Goal: Transaction & Acquisition: Purchase product/service

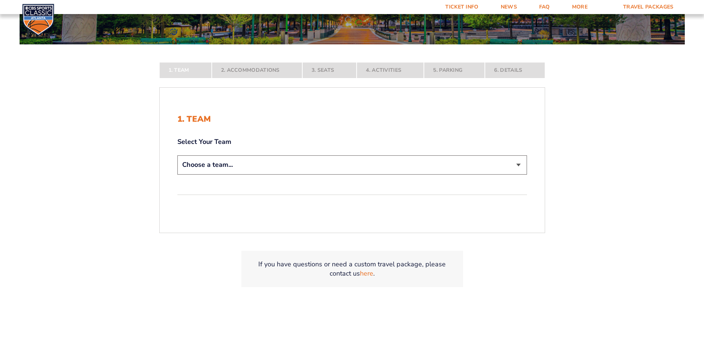
scroll to position [148, 0]
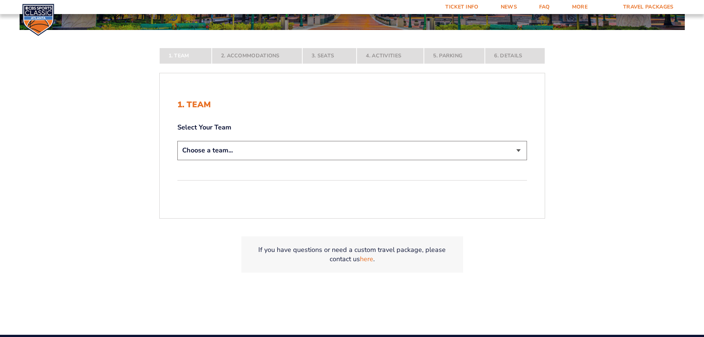
click at [433, 148] on select "Choose a team... [US_STATE] Wildcats [US_STATE] State Buckeyes [US_STATE] Tar H…" at bounding box center [352, 150] width 350 height 19
select select "12956"
click at [177, 160] on select "Choose a team... [US_STATE] Wildcats [US_STATE] State Buckeyes [US_STATE] Tar H…" at bounding box center [352, 150] width 350 height 19
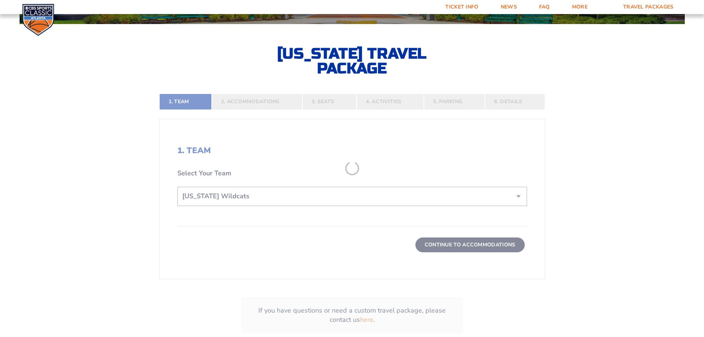
scroll to position [173, 0]
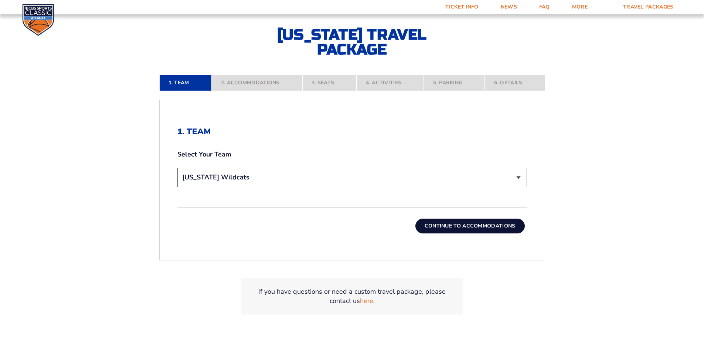
click at [465, 222] on button "Continue To Accommodations" at bounding box center [469, 225] width 109 height 15
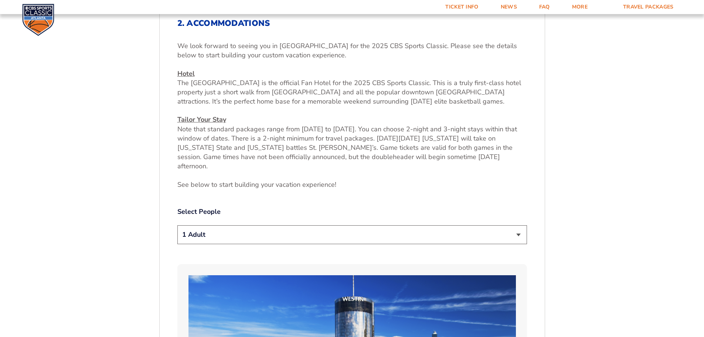
scroll to position [282, 0]
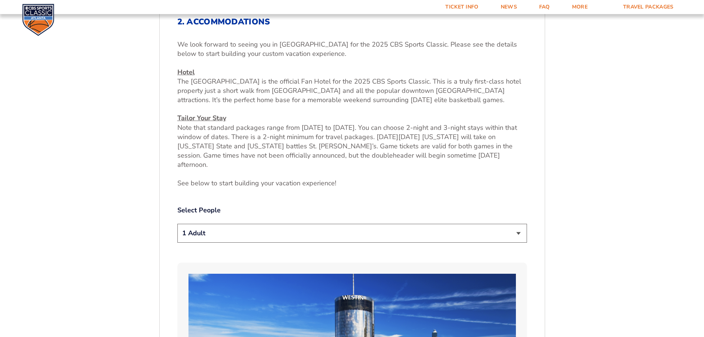
click at [347, 224] on select "1 Adult 2 Adults 3 Adults 4 Adults 2 Adults + 1 Child 2 Adults + 2 Children 2 A…" at bounding box center [352, 233] width 350 height 19
select select "2 Adults"
click at [177, 224] on select "1 Adult 2 Adults 3 Adults 4 Adults 2 Adults + 1 Child 2 Adults + 2 Children 2 A…" at bounding box center [352, 233] width 350 height 19
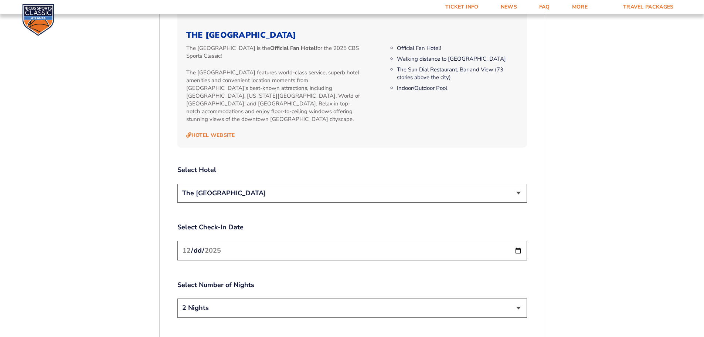
scroll to position [800, 0]
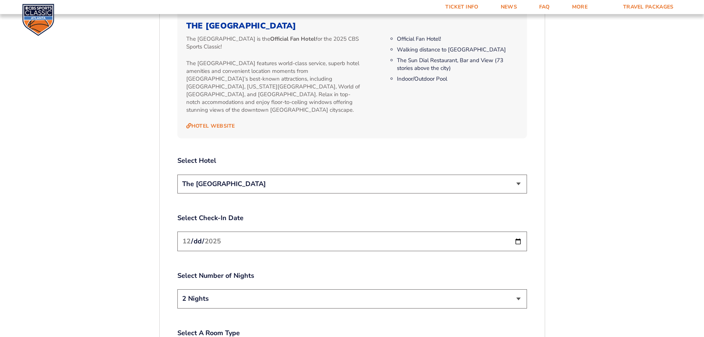
click at [516, 231] on input "[DATE]" at bounding box center [352, 241] width 350 height 20
click at [368, 231] on input "[DATE]" at bounding box center [352, 241] width 350 height 20
click at [356, 289] on select "2 Nights 3 Nights" at bounding box center [352, 298] width 350 height 19
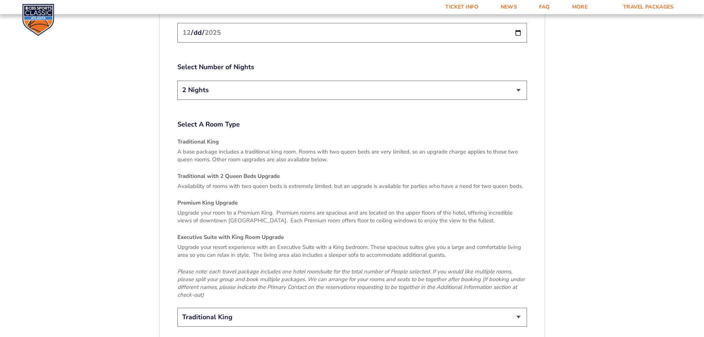
scroll to position [947, 0]
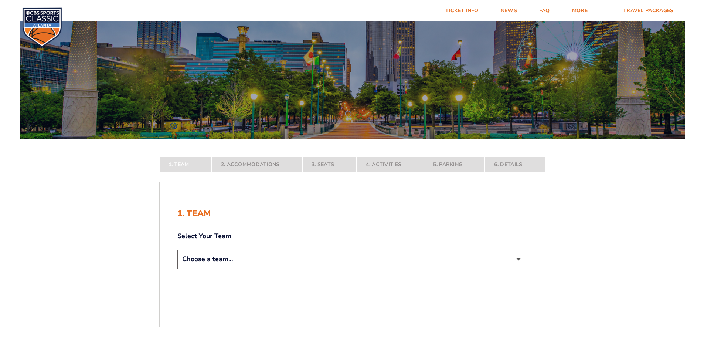
scroll to position [99, 0]
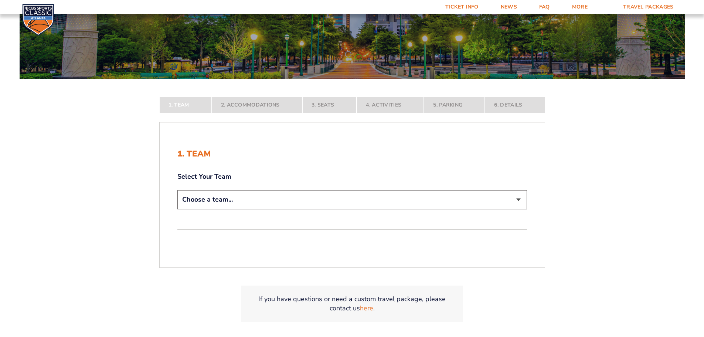
click at [202, 200] on select "Choose a team... [US_STATE] Wildcats [US_STATE] State Buckeyes [US_STATE] Tar H…" at bounding box center [352, 199] width 350 height 19
select select "12956"
click at [177, 209] on select "Choose a team... [US_STATE] Wildcats [US_STATE] State Buckeyes [US_STATE] Tar H…" at bounding box center [352, 199] width 350 height 19
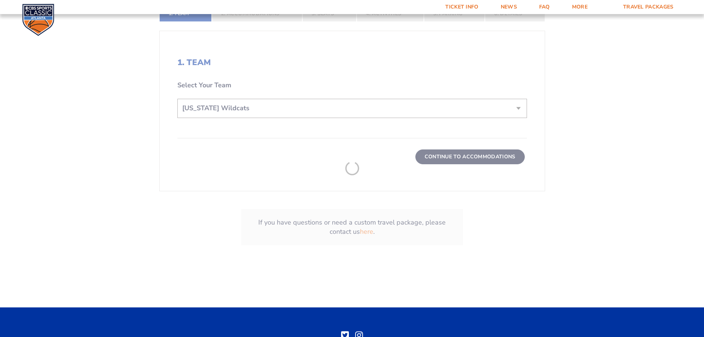
scroll to position [246, 0]
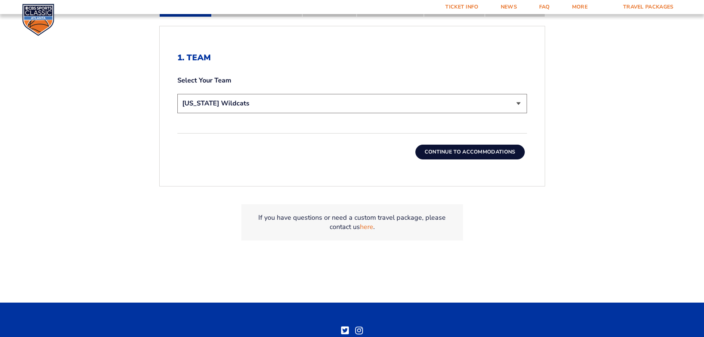
click at [448, 152] on button "Continue To Accommodations" at bounding box center [469, 151] width 109 height 15
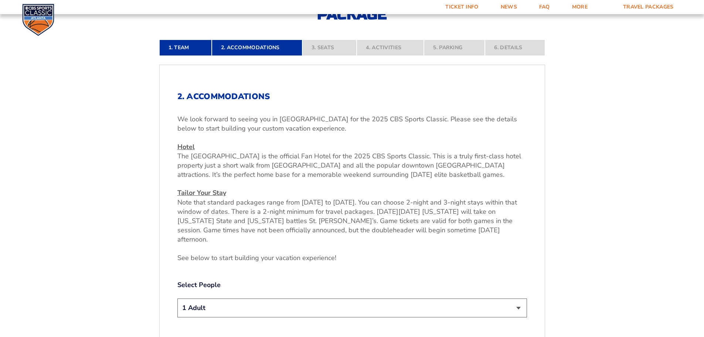
scroll to position [282, 0]
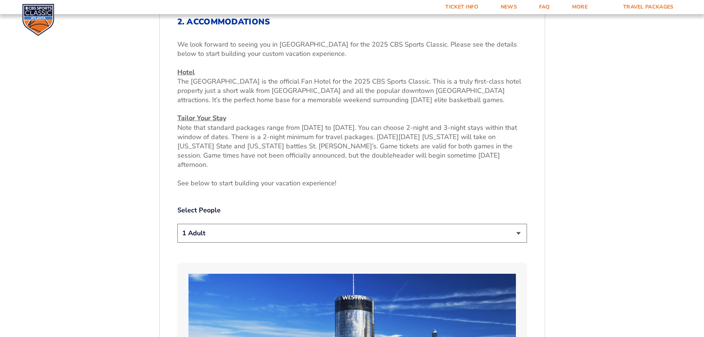
click at [258, 224] on select "1 Adult 2 Adults 3 Adults 4 Adults 2 Adults + 1 Child 2 Adults + 2 Children 2 A…" at bounding box center [352, 233] width 350 height 19
select select "4 Adults"
click at [177, 224] on select "1 Adult 2 Adults 3 Adults 4 Adults 2 Adults + 1 Child 2 Adults + 2 Children 2 A…" at bounding box center [352, 233] width 350 height 19
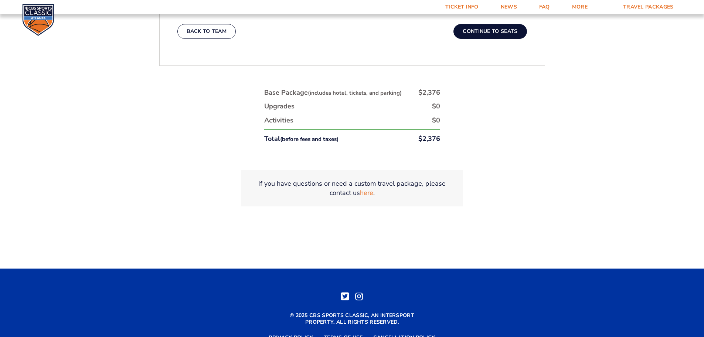
scroll to position [1218, 0]
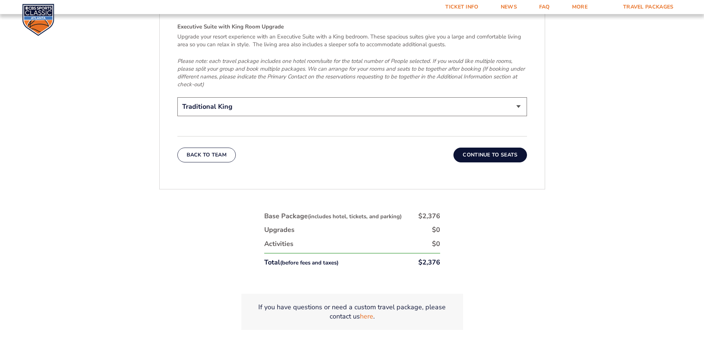
click at [501, 147] on button "Continue To Seats" at bounding box center [489, 154] width 73 height 15
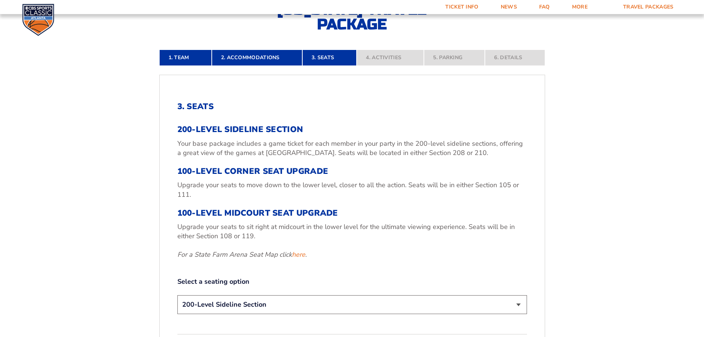
scroll to position [283, 0]
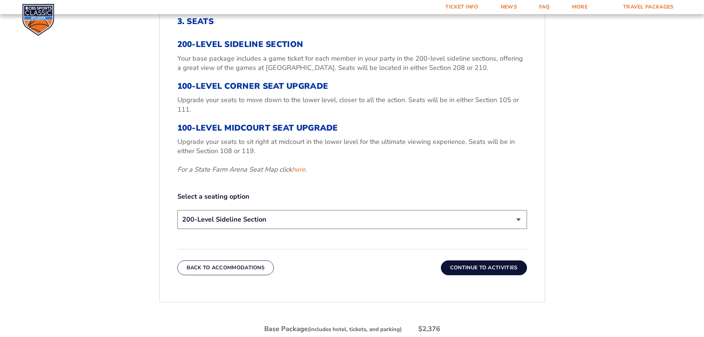
click at [518, 218] on select "200-Level Sideline Section 100-Level Corner Seat Upgrade (+$120 per person) 100…" at bounding box center [352, 219] width 350 height 19
click at [177, 210] on select "200-Level Sideline Section 100-Level Corner Seat Upgrade (+$120 per person) 100…" at bounding box center [352, 219] width 350 height 19
click at [469, 266] on button "Continue To Activities" at bounding box center [484, 267] width 86 height 15
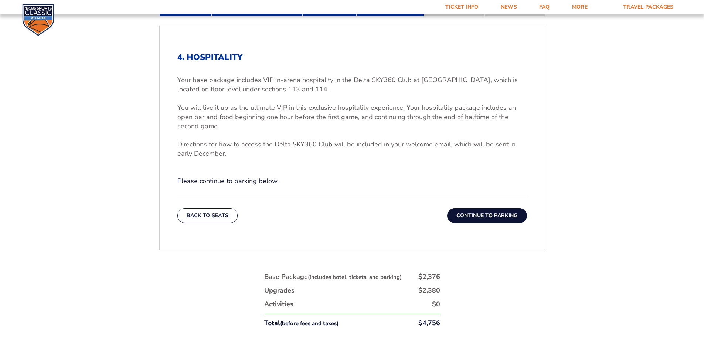
scroll to position [258, 0]
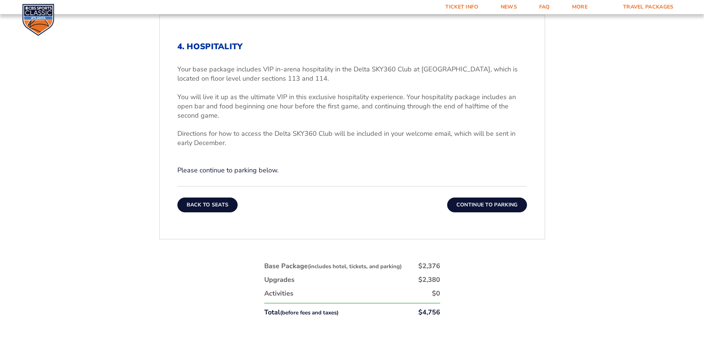
click at [220, 207] on button "Back To Seats" at bounding box center [207, 204] width 61 height 15
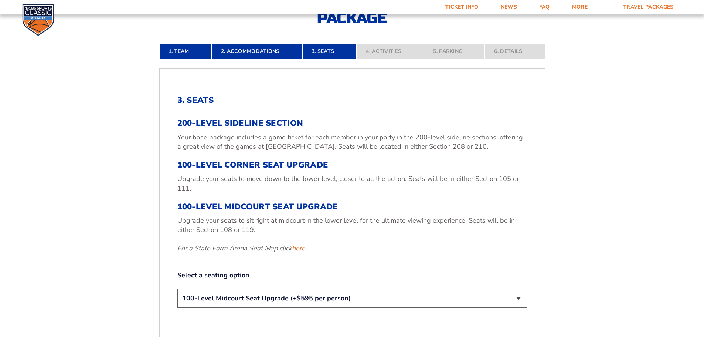
scroll to position [283, 0]
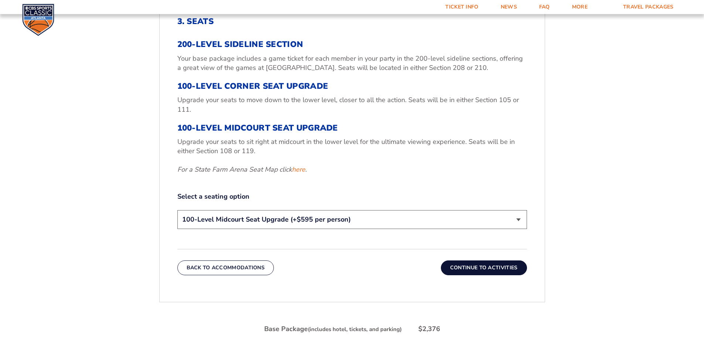
click at [293, 218] on select "200-Level Sideline Section 100-Level Corner Seat Upgrade (+$120 per person) 100…" at bounding box center [352, 219] width 350 height 19
select select "200-Level Sideline Section"
click at [177, 210] on select "200-Level Sideline Section 100-Level Corner Seat Upgrade (+$120 per person) 100…" at bounding box center [352, 219] width 350 height 19
click at [479, 267] on button "Continue To Activities" at bounding box center [484, 267] width 86 height 15
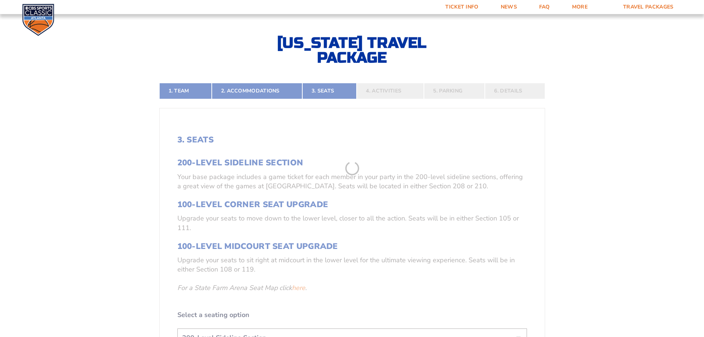
scroll to position [159, 0]
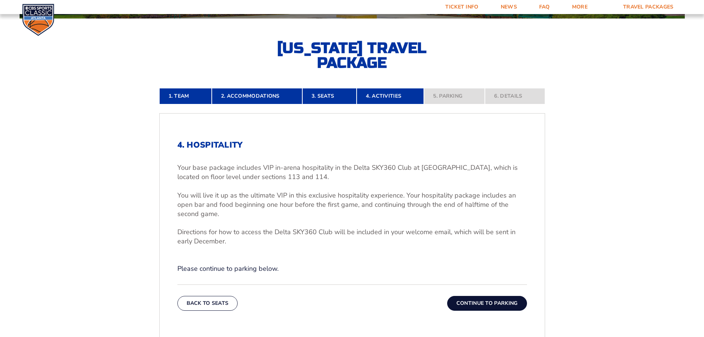
click at [481, 298] on button "Continue To Parking" at bounding box center [487, 303] width 80 height 15
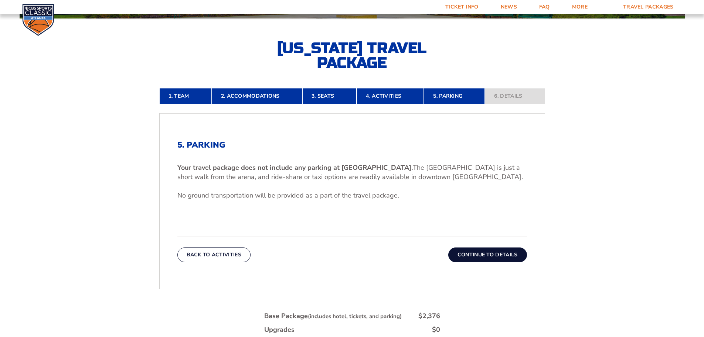
click at [483, 252] on button "Continue To Details" at bounding box center [487, 254] width 79 height 15
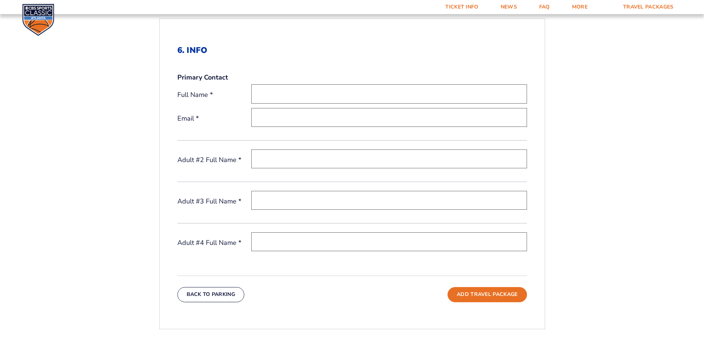
scroll to position [282, 0]
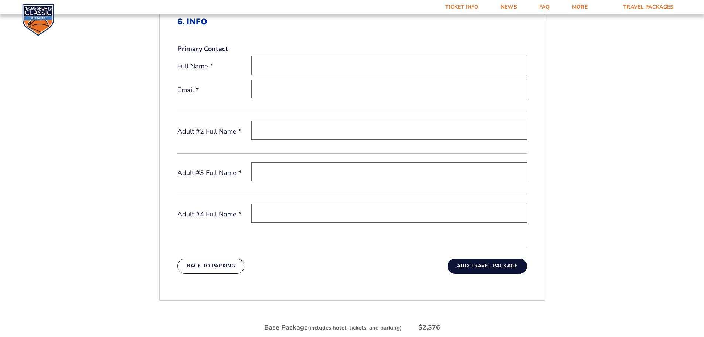
click at [466, 267] on button "Add Travel Package" at bounding box center [486, 265] width 79 height 15
